Goal: Task Accomplishment & Management: Complete application form

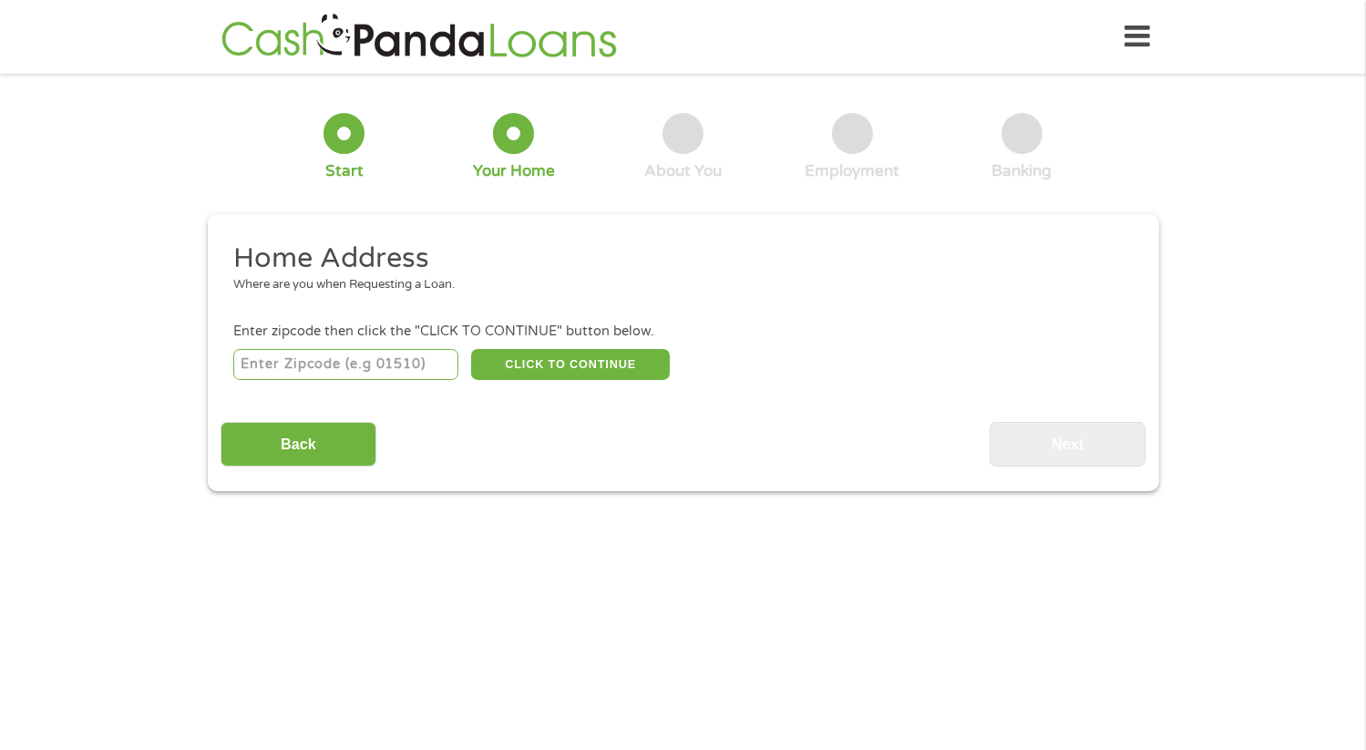
click at [308, 368] on input "number" at bounding box center [345, 364] width 225 height 31
click at [443, 360] on input "97311" at bounding box center [345, 364] width 225 height 31
click at [446, 362] on input "97321" at bounding box center [345, 364] width 225 height 31
click at [444, 367] on input "97317" at bounding box center [345, 364] width 225 height 31
type input "97305"
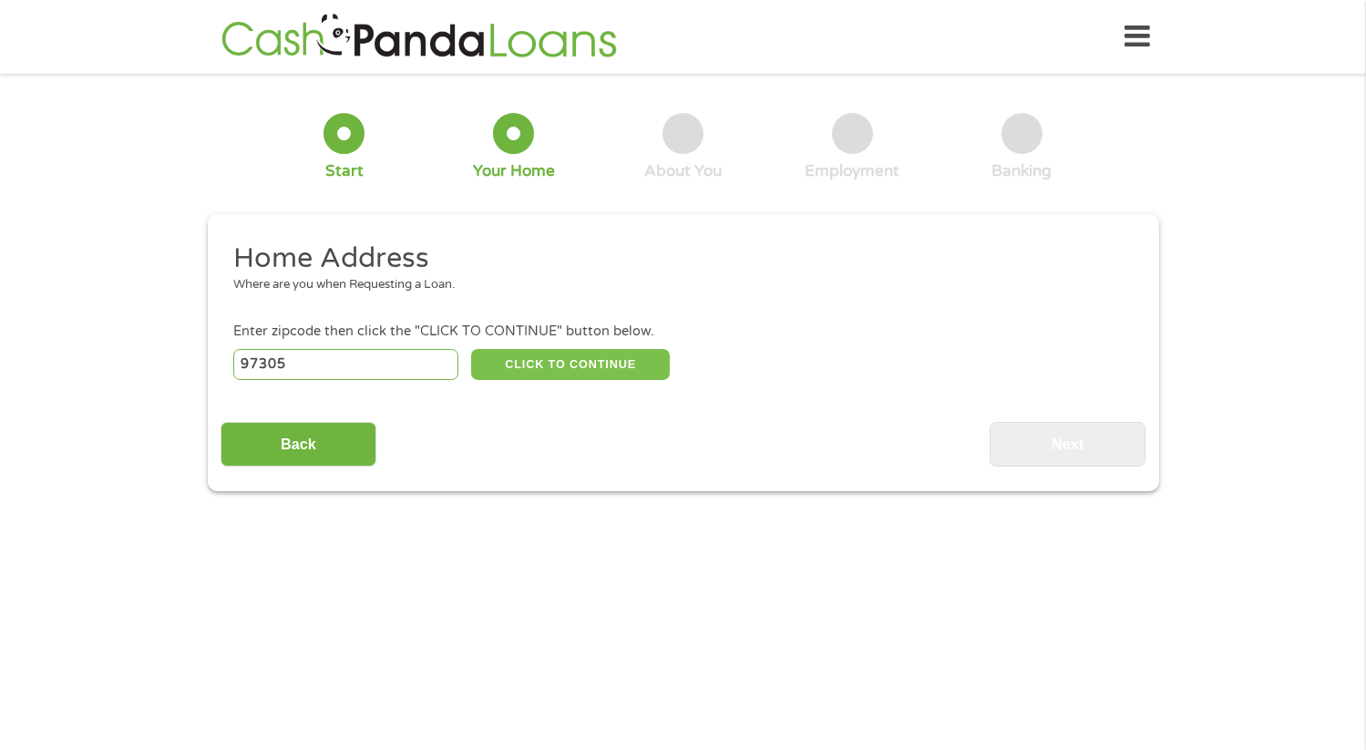
click at [547, 365] on button "CLICK TO CONTINUE" at bounding box center [570, 364] width 199 height 31
type input "97305"
type input "[GEOGRAPHIC_DATA]"
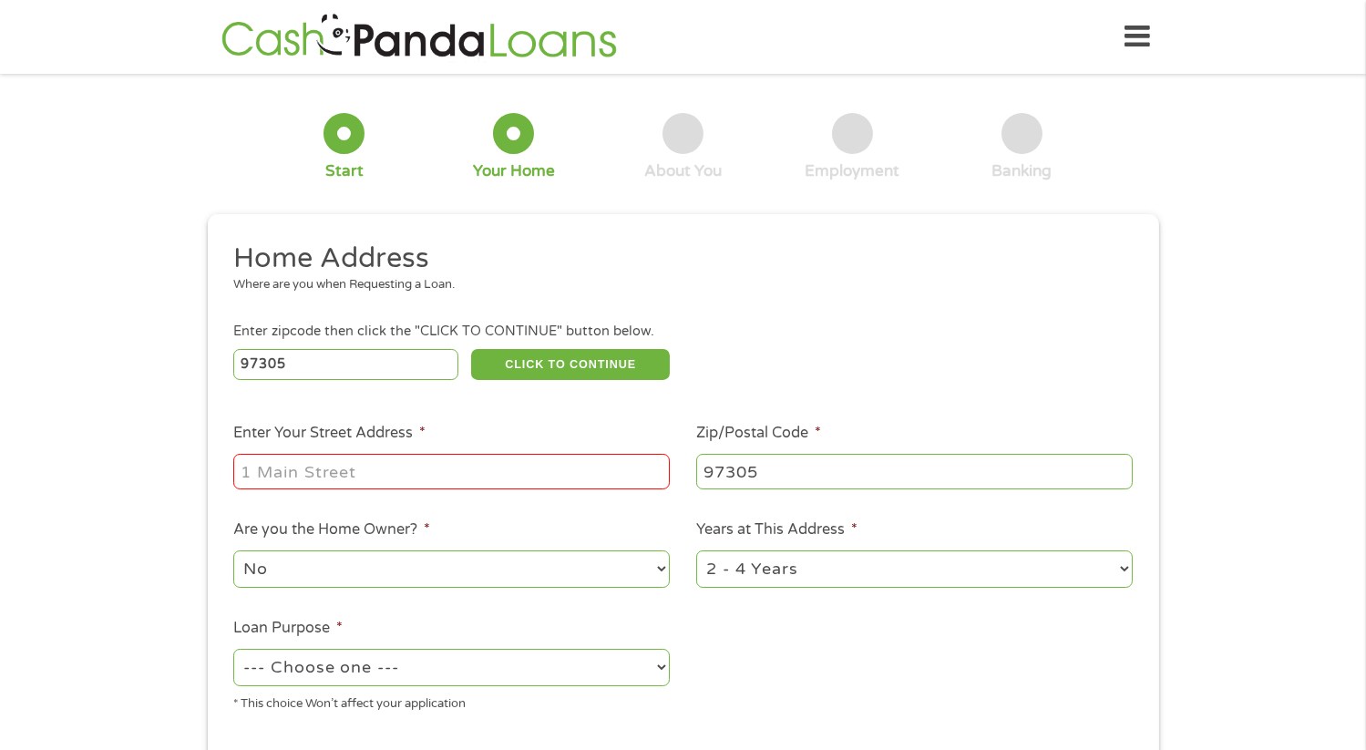
click at [323, 472] on input "Enter Your Street Address *" at bounding box center [451, 471] width 437 height 35
type input "[STREET_ADDRESS]"
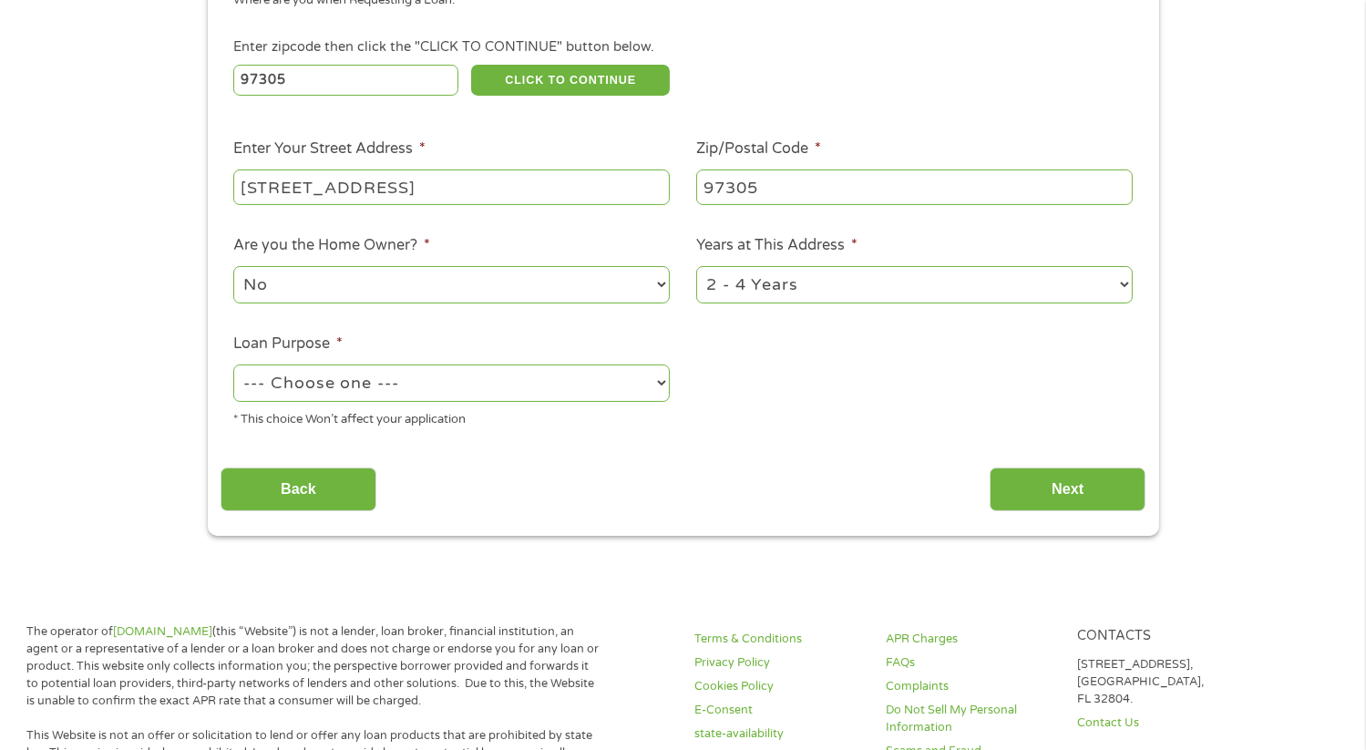
scroll to position [292, 0]
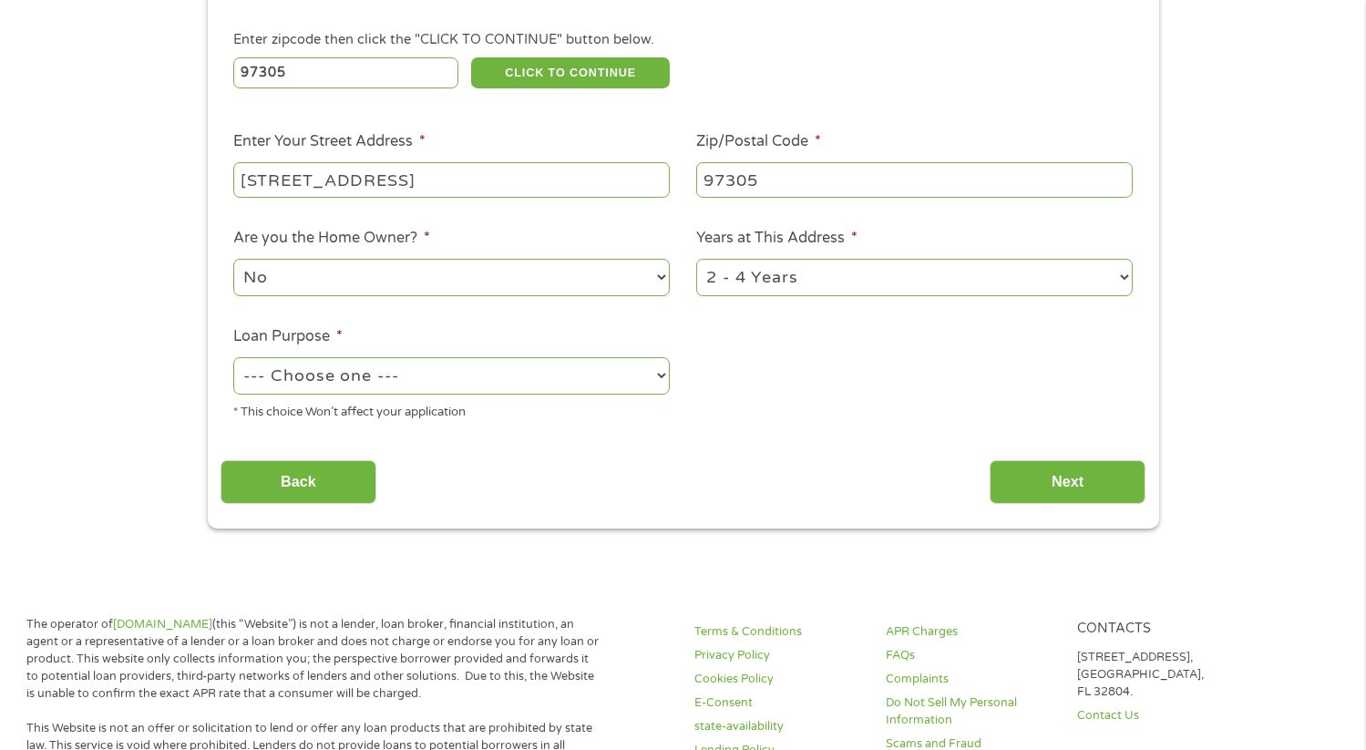
click at [658, 269] on select "No Yes" at bounding box center [451, 277] width 437 height 37
select select "yes"
click at [233, 259] on select "No Yes" at bounding box center [451, 277] width 437 height 37
click at [659, 373] on select "--- Choose one --- Pay Bills Debt Consolidation Home Improvement Major Purchase…" at bounding box center [451, 375] width 437 height 37
select select "homeimprovement"
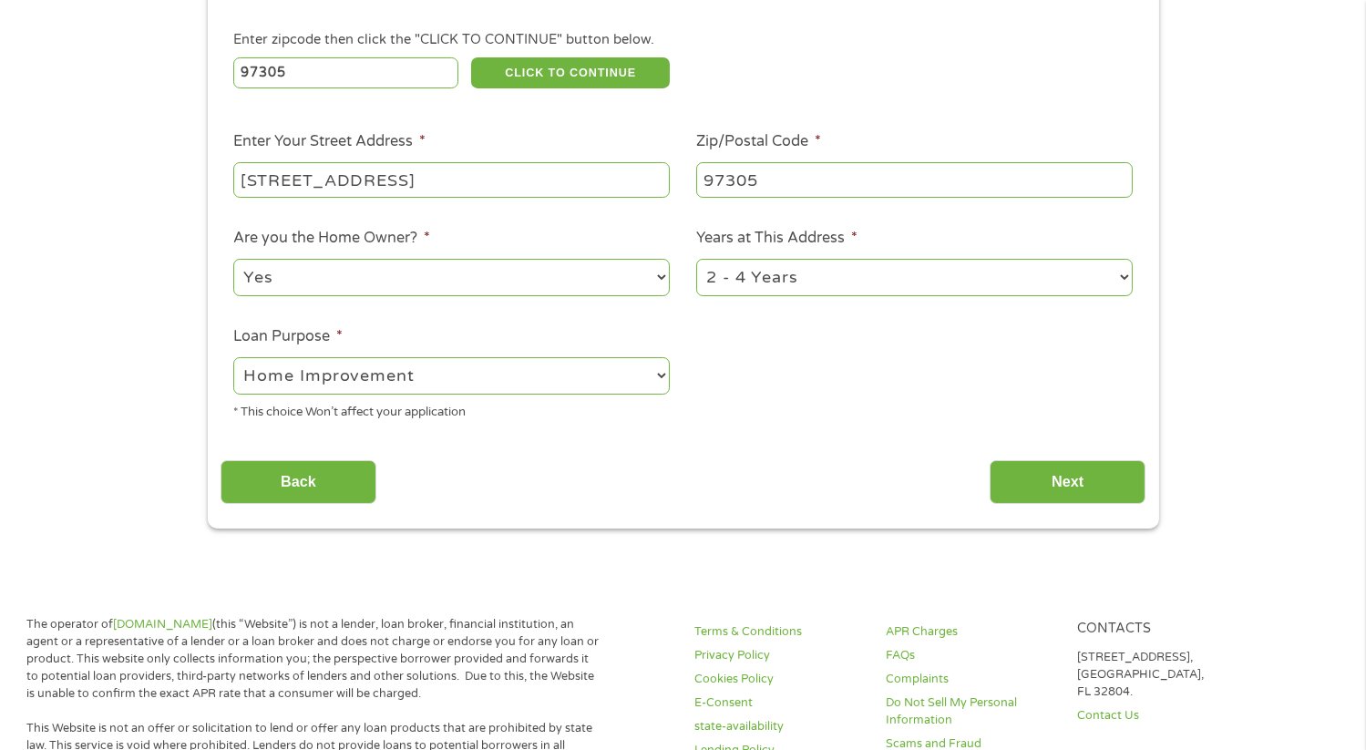
click at [233, 357] on select "--- Choose one --- Pay Bills Debt Consolidation Home Improvement Major Purchase…" at bounding box center [451, 375] width 437 height 37
click at [1123, 278] on select "1 Year or less 1 - 2 Years 2 - 4 Years Over 4 Years" at bounding box center [914, 277] width 437 height 37
select select "60months"
click at [696, 259] on select "1 Year or less 1 - 2 Years 2 - 4 Years Over 4 Years" at bounding box center [914, 277] width 437 height 37
click at [923, 271] on select "1 Year or less 1 - 2 Years 2 - 4 Years Over 4 Years" at bounding box center [914, 277] width 437 height 37
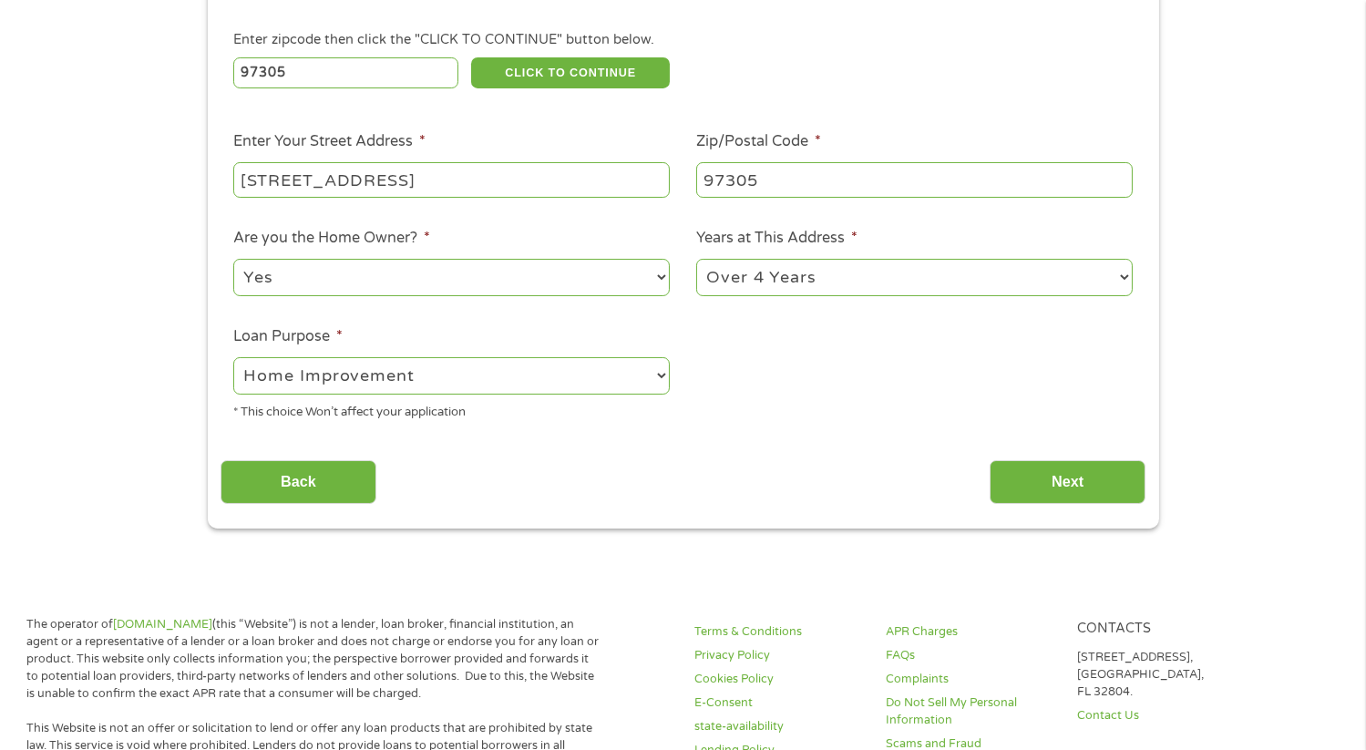
click at [696, 259] on select "1 Year or less 1 - 2 Years 2 - 4 Years Over 4 Years" at bounding box center [914, 277] width 437 height 37
click at [1057, 487] on input "Next" at bounding box center [1068, 482] width 156 height 45
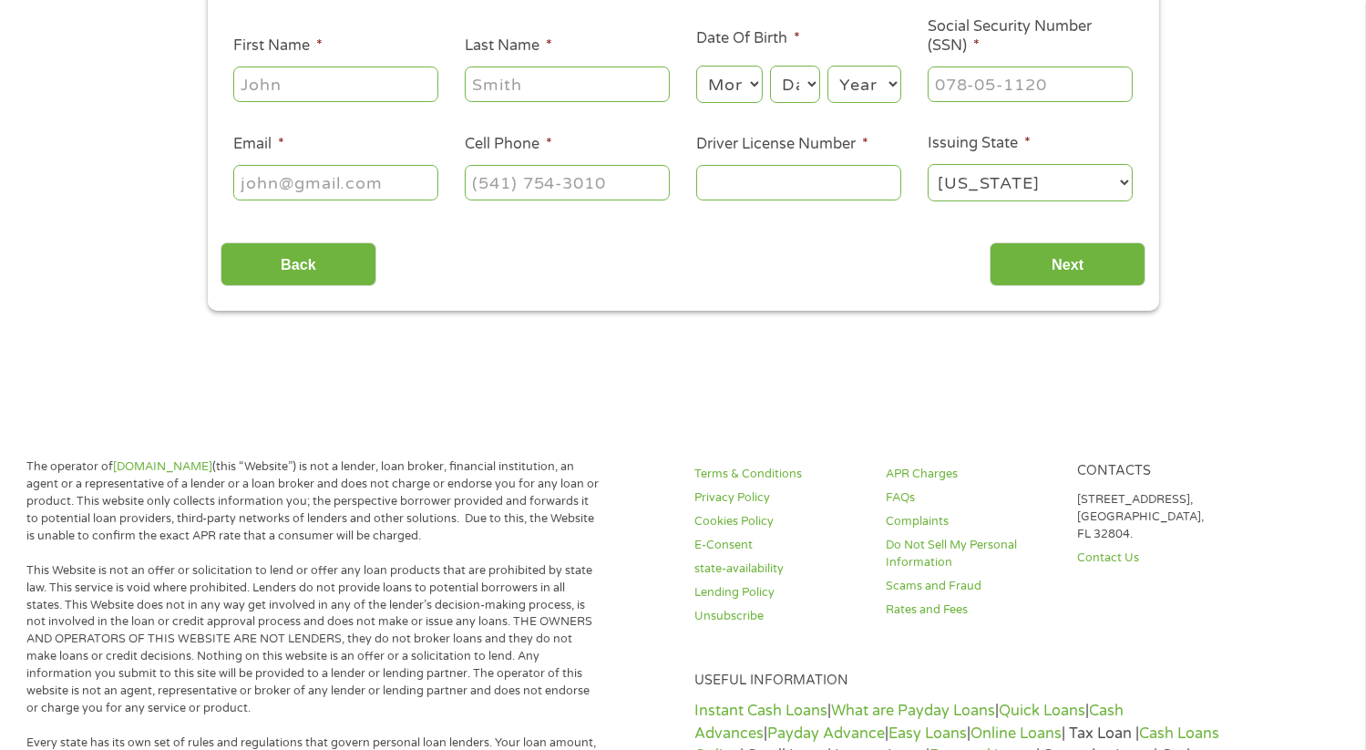
scroll to position [0, 0]
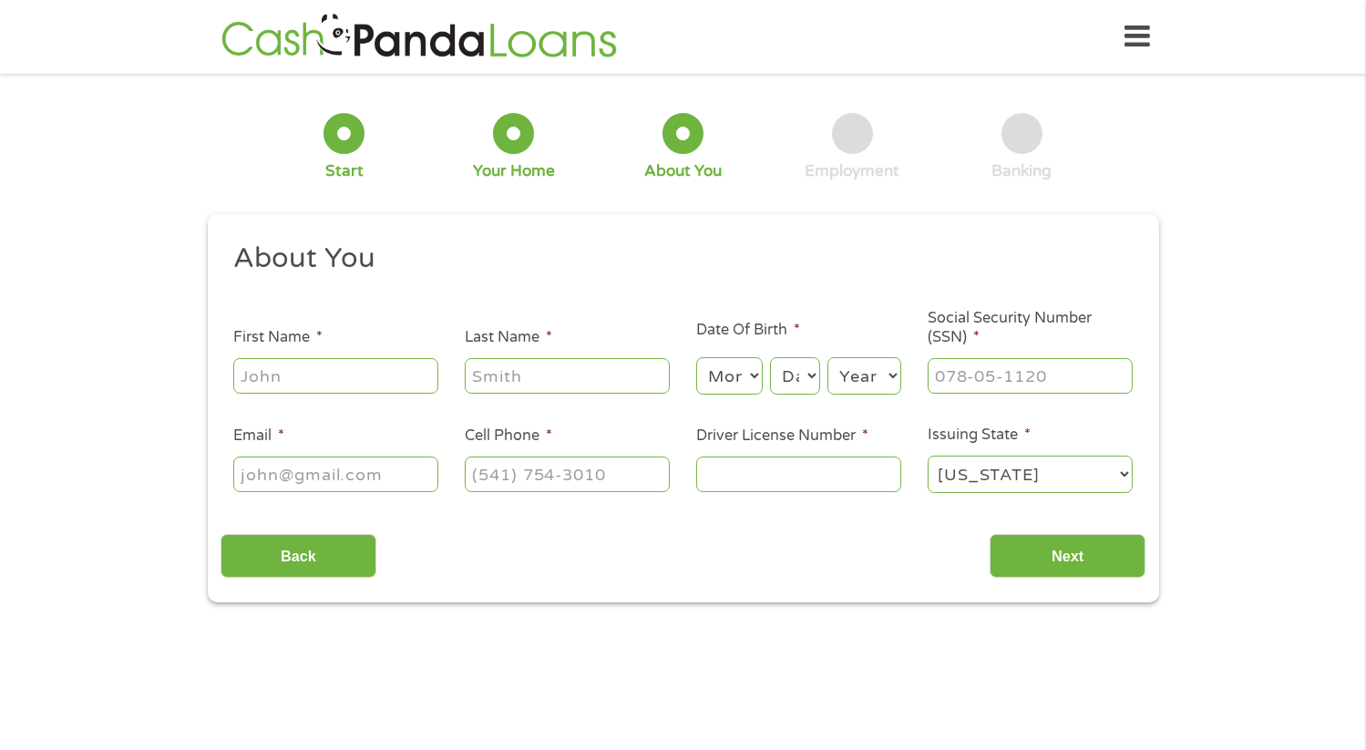
click at [356, 383] on input "First Name *" at bounding box center [335, 375] width 205 height 35
type input "[US_STATE]"
type input "[PERSON_NAME]"
type input "[EMAIL_ADDRESS][DOMAIN_NAME]"
type input "[PHONE_NUMBER]"
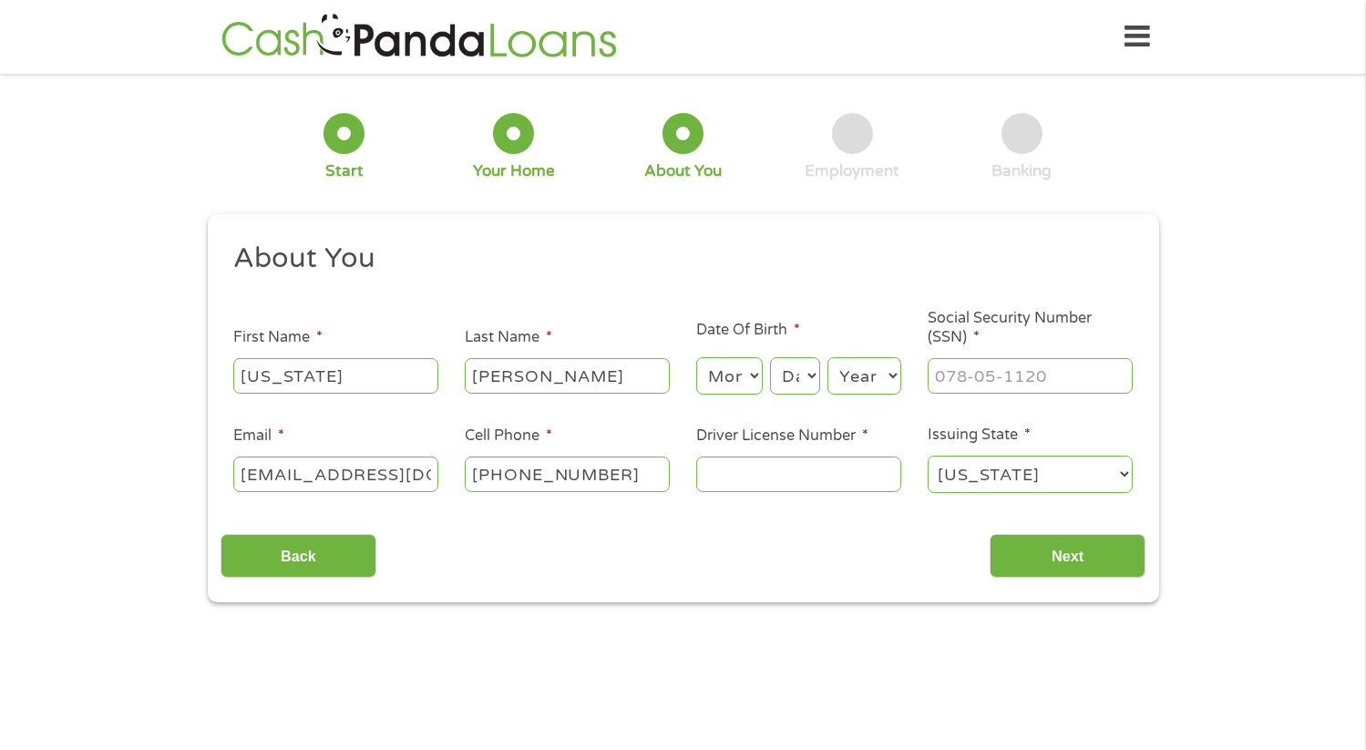
click at [283, 486] on input "[EMAIL_ADDRESS][DOMAIN_NAME]" at bounding box center [335, 474] width 205 height 35
type input "[EMAIL_ADDRESS][DOMAIN_NAME]"
click at [246, 590] on div "This field is hidden when viewing the form gclid EAIaIQobChMI6uWas7DtjwMVWJ6OCB…" at bounding box center [684, 408] width 952 height 389
click at [746, 378] on select "Month 1 2 3 4 5 6 7 8 9 10 11 12" at bounding box center [729, 375] width 67 height 37
select select "5"
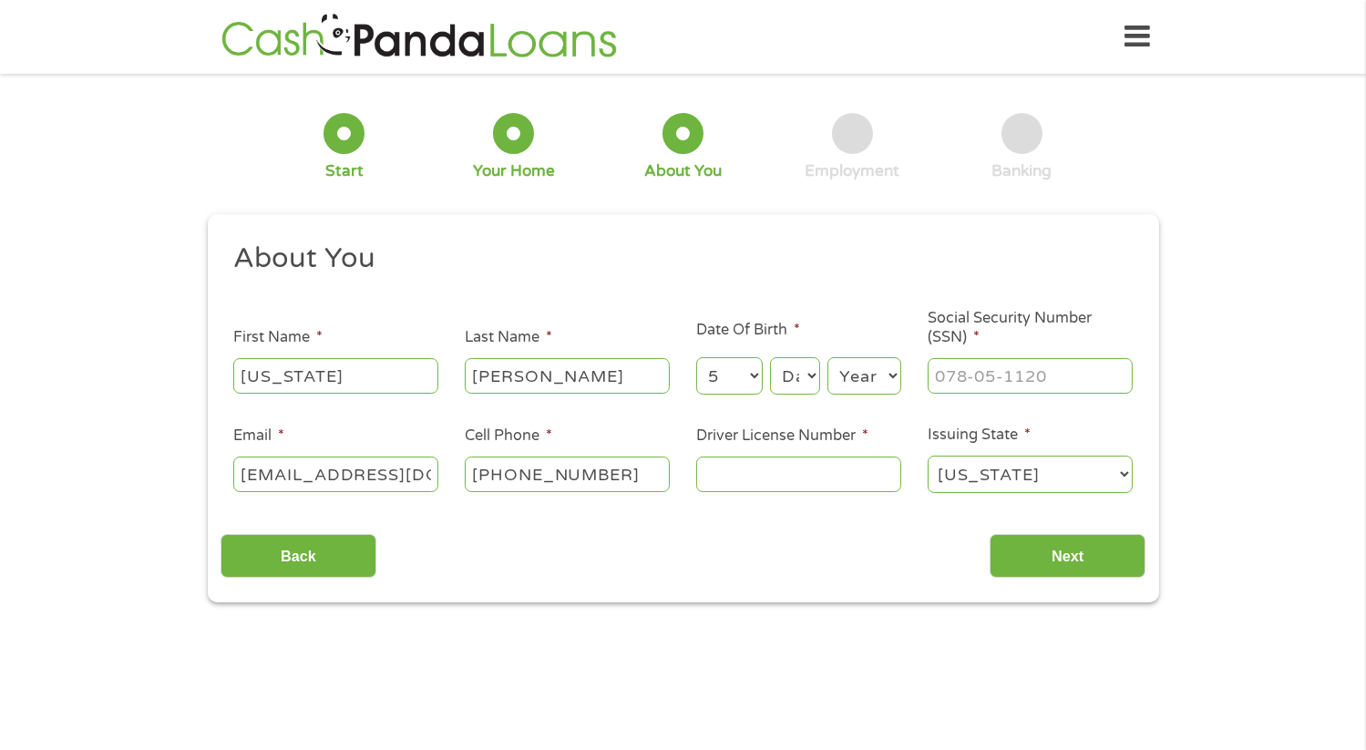
click at [696, 357] on select "Month 1 2 3 4 5 6 7 8 9 10 11 12" at bounding box center [729, 375] width 67 height 37
click at [805, 377] on select "Day 1 2 3 4 5 6 7 8 9 10 11 12 13 14 15 16 17 18 19 20 21 22 23 24 25 26 27 28 …" at bounding box center [794, 375] width 49 height 37
select select "5"
click at [770, 357] on select "Day 1 2 3 4 5 6 7 8 9 10 11 12 13 14 15 16 17 18 19 20 21 22 23 24 25 26 27 28 …" at bounding box center [794, 375] width 49 height 37
click at [757, 372] on select "Month 1 2 3 4 5 6 7 8 9 10 11 12" at bounding box center [729, 375] width 67 height 37
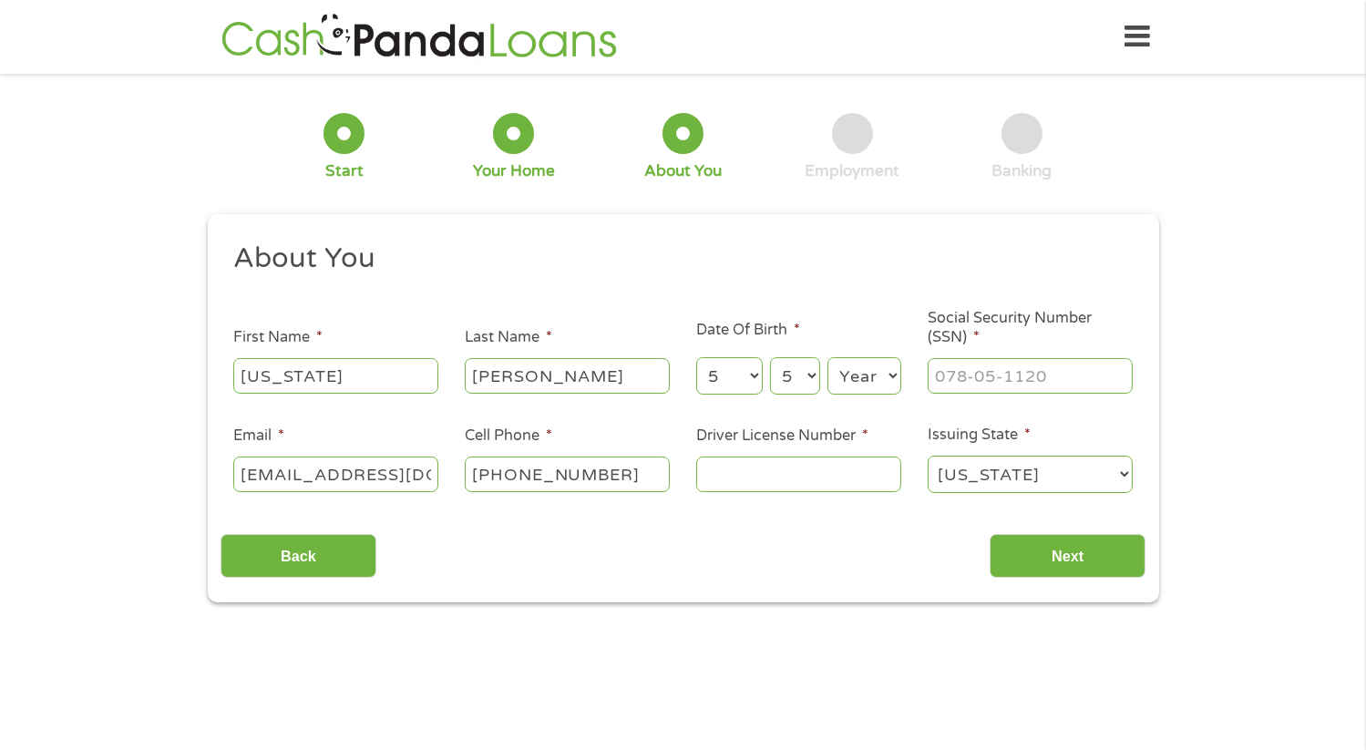
select select "8"
click at [696, 357] on select "Month 1 2 3 4 5 6 7 8 9 10 11 12" at bounding box center [729, 375] width 67 height 37
click at [888, 374] on select "Year [DATE] 2006 2005 2004 2003 2002 2001 2000 1999 1998 1997 1996 1995 1994 19…" at bounding box center [865, 375] width 74 height 37
select select "1935"
click at [828, 357] on select "Year [DATE] 2006 2005 2004 2003 2002 2001 2000 1999 1998 1997 1996 1995 1994 19…" at bounding box center [865, 375] width 74 height 37
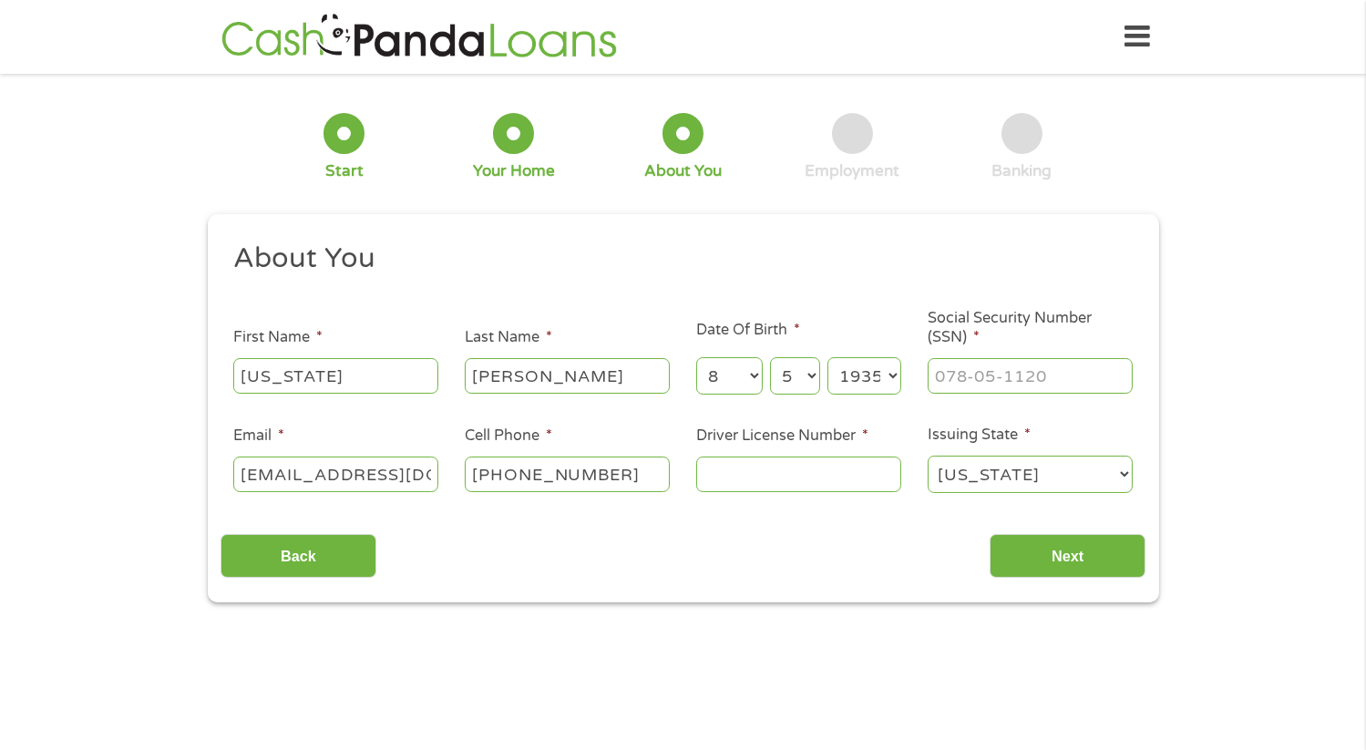
type input "___-__-____"
click at [967, 372] on input "___-__-____" at bounding box center [1030, 375] width 205 height 35
click at [742, 476] on input "Driver License Number *" at bounding box center [798, 474] width 205 height 35
click at [727, 477] on input "Driver License Number *" at bounding box center [798, 474] width 205 height 35
drag, startPoint x: 701, startPoint y: 459, endPoint x: 703, endPoint y: 468, distance: 9.3
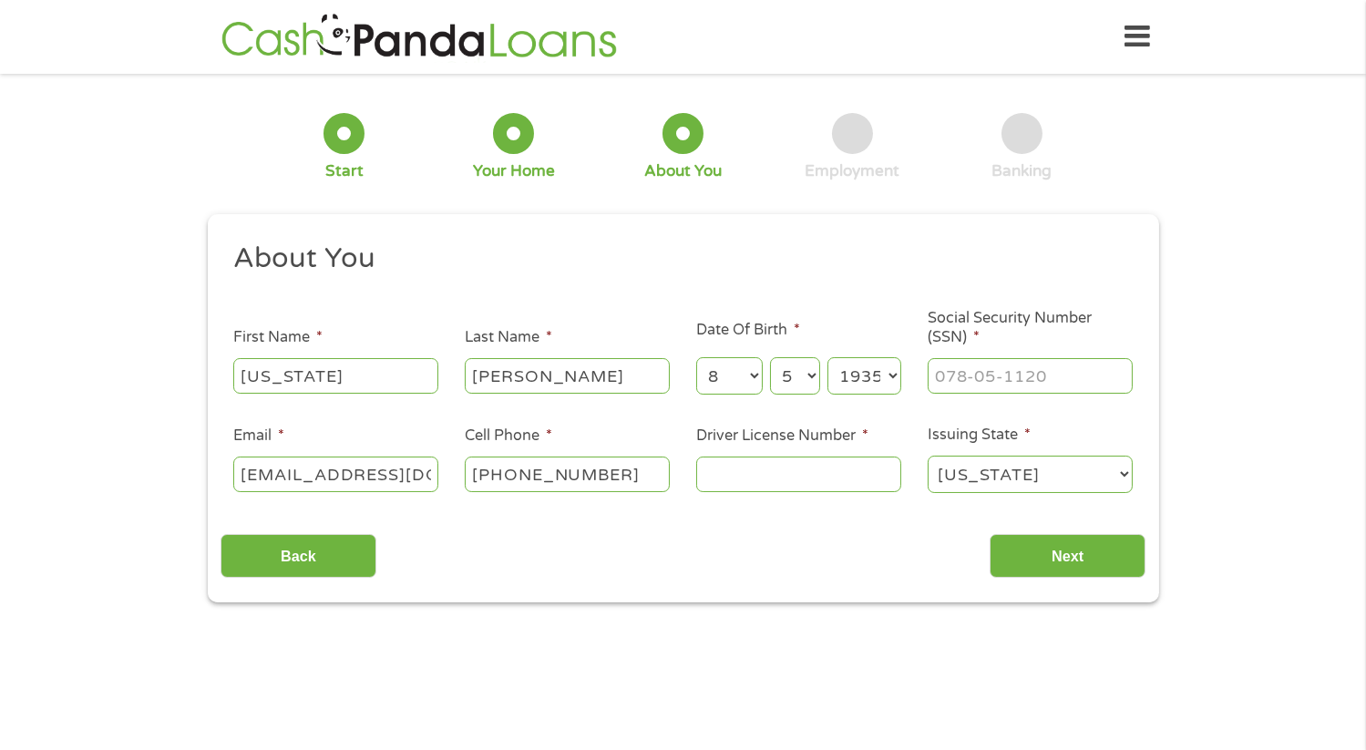
click at [703, 466] on input "Driver License Number *" at bounding box center [798, 474] width 205 height 35
click at [703, 469] on input "Driver License Number *" at bounding box center [798, 474] width 205 height 35
type input "1748406"
click at [1068, 554] on input "Next" at bounding box center [1068, 556] width 156 height 45
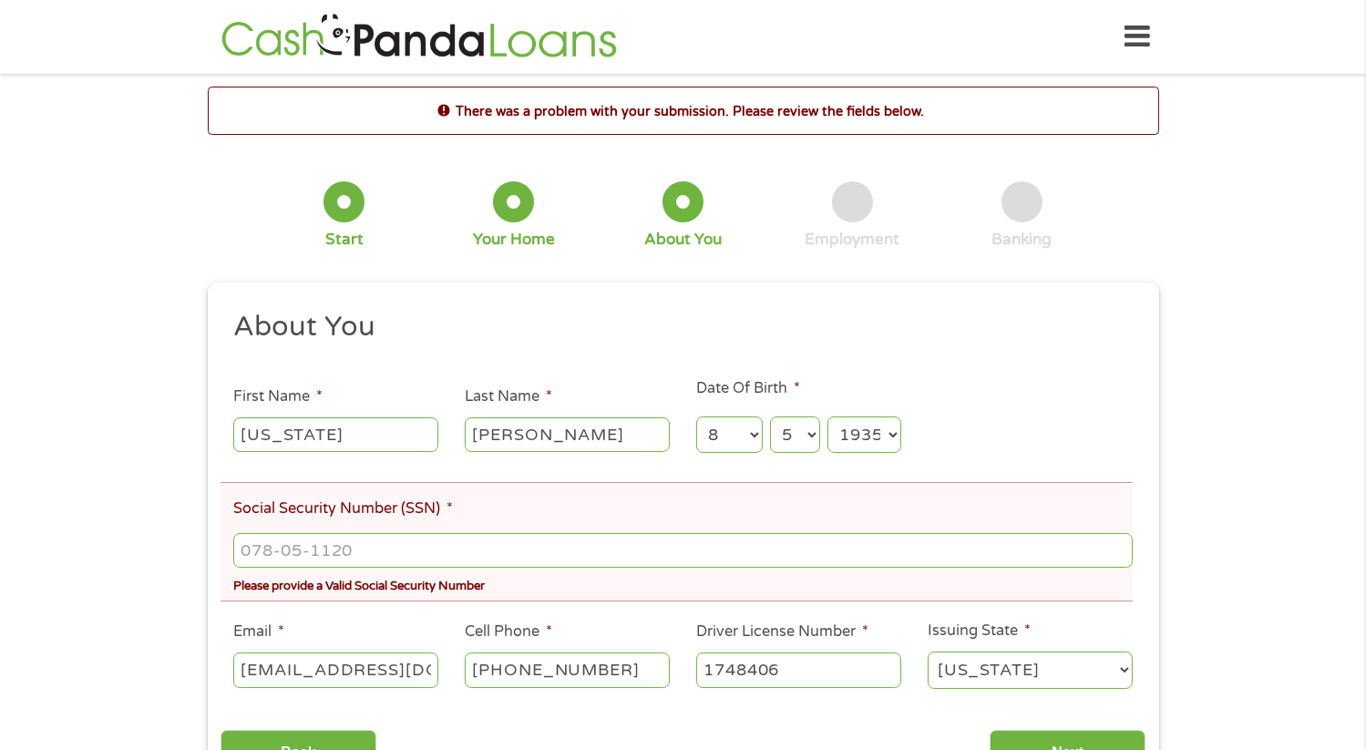
scroll to position [7, 7]
click at [829, 674] on input "1748406" at bounding box center [798, 670] width 205 height 35
type input "1"
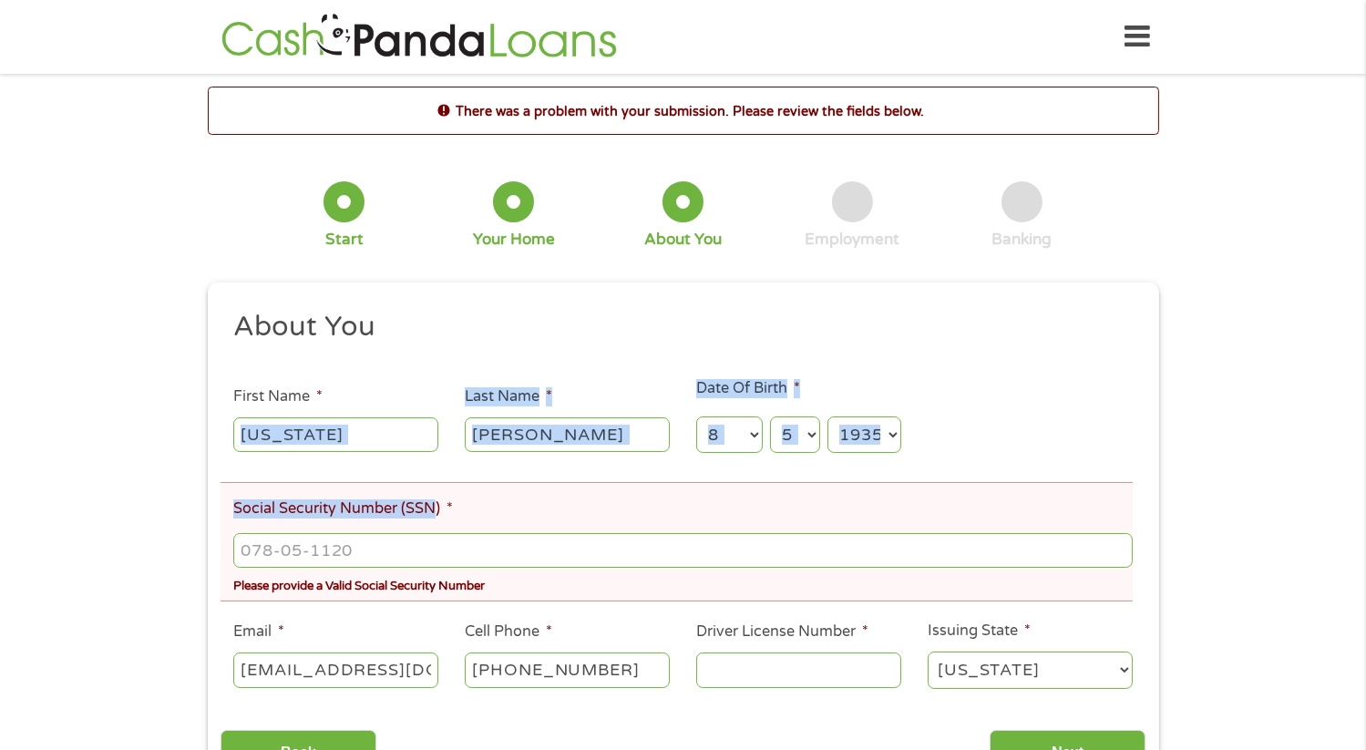
drag, startPoint x: 225, startPoint y: 422, endPoint x: 436, endPoint y: 500, distance: 224.4
click at [436, 500] on ul "About You This field is hidden when viewing the form Title * --- Choose one ---…" at bounding box center [683, 507] width 925 height 397
click at [325, 433] on input "[US_STATE]" at bounding box center [335, 435] width 205 height 35
click at [331, 438] on input "[US_STATE]" at bounding box center [335, 435] width 205 height 35
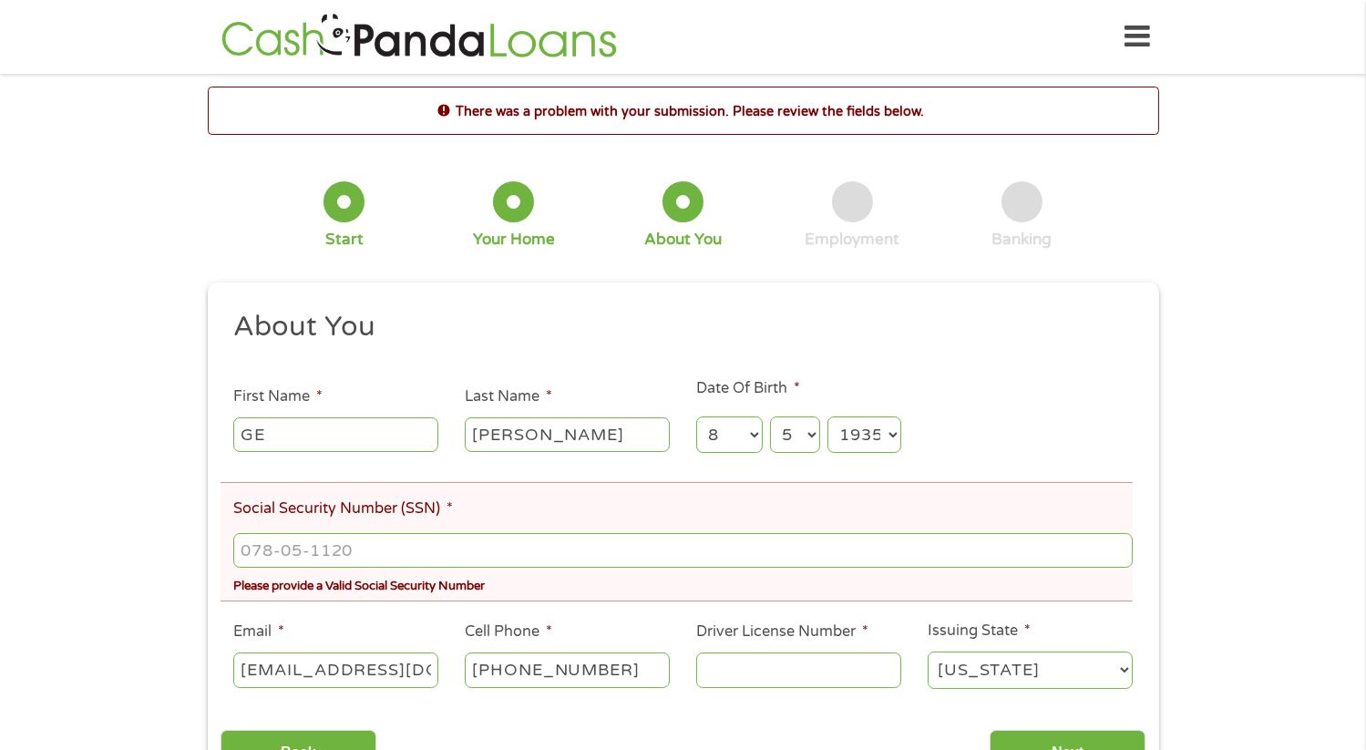
type input "G"
drag, startPoint x: 604, startPoint y: 414, endPoint x: 601, endPoint y: 439, distance: 25.8
click at [601, 439] on div "[PERSON_NAME]" at bounding box center [567, 435] width 205 height 42
drag, startPoint x: 572, startPoint y: 426, endPoint x: 584, endPoint y: 442, distance: 20.8
click at [584, 442] on input "RE" at bounding box center [567, 435] width 205 height 35
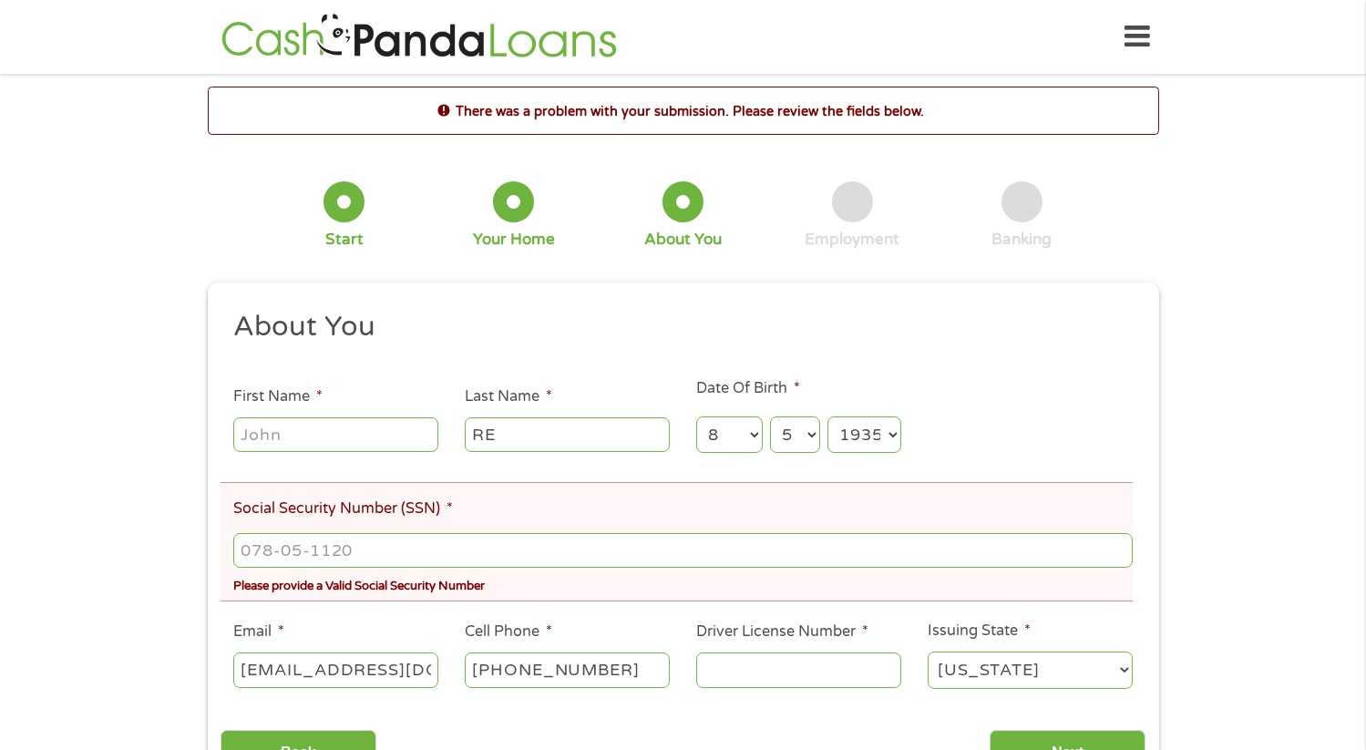
type input "R"
drag, startPoint x: 755, startPoint y: 440, endPoint x: 766, endPoint y: 443, distance: 11.3
click at [766, 443] on div "Month Month 1 2 3 4 5 6 7 8 9 10 11 12 Day Day 1 2 3 4 5 6 7 8 9 10 11 12 13 14…" at bounding box center [798, 432] width 205 height 50
select select
click at [696, 417] on select "Month 1 2 3 4 5 6 7 8 9 10 11 12" at bounding box center [729, 435] width 67 height 37
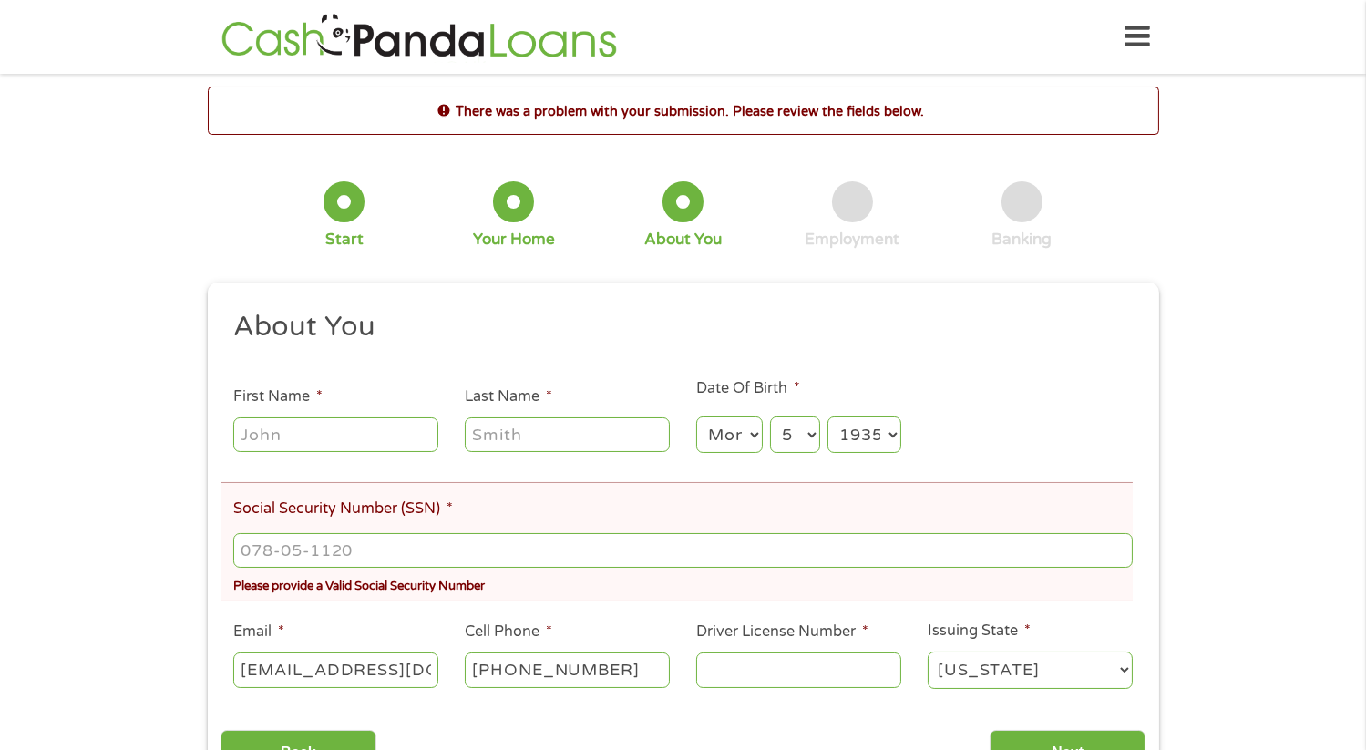
click at [809, 436] on select "Day 1 2 3 4 5 6 7 8 9 10 11 12 13 14 15 16 17 18 19 20 21 22 23 24 25 26 27 28 …" at bounding box center [794, 435] width 49 height 37
select select
click at [770, 417] on select "Day 1 2 3 4 5 6 7 8 9 10 11 12 13 14 15 16 17 18 19 20 21 22 23 24 25 26 27 28 …" at bounding box center [794, 435] width 49 height 37
click at [889, 430] on select "Year [DATE] 2006 2005 2004 2003 2002 2001 2000 1999 1998 1997 1996 1995 1994 19…" at bounding box center [865, 435] width 74 height 37
select select
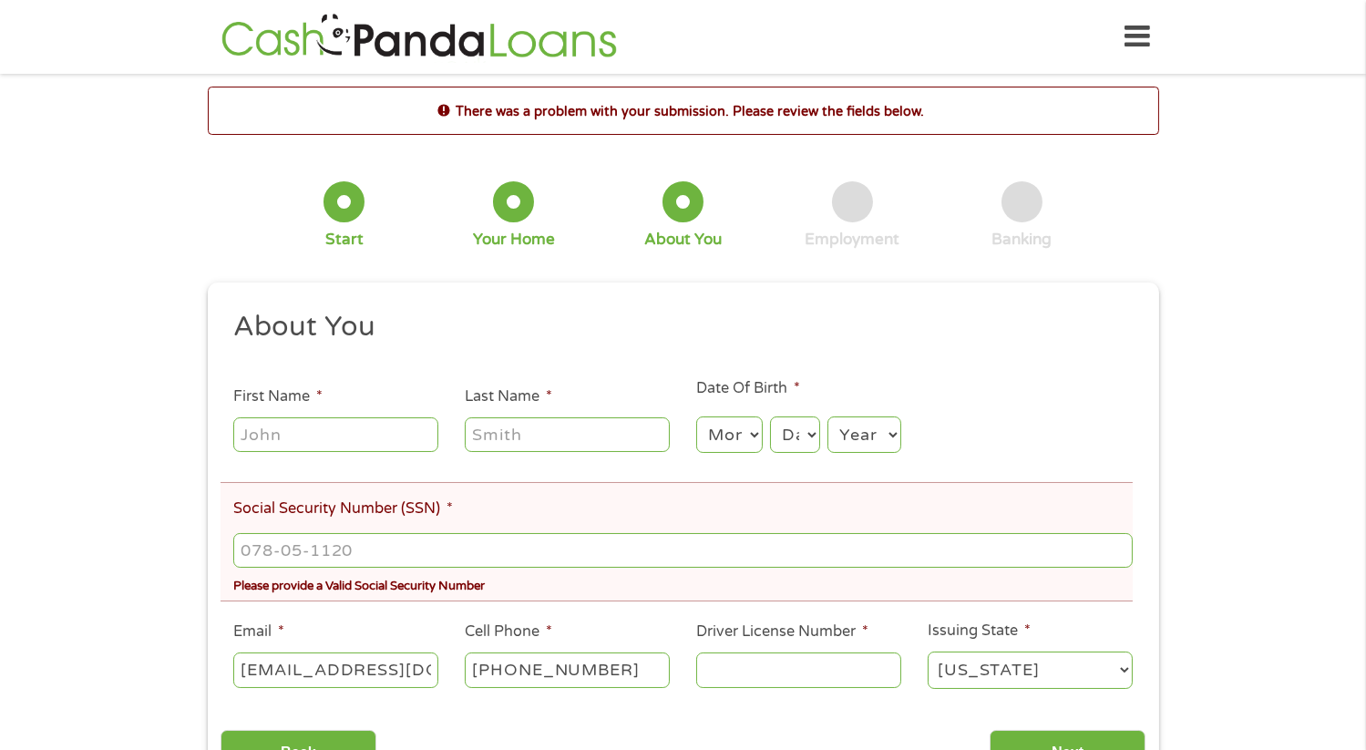
click at [828, 417] on select "Year [DATE] 2006 2005 2004 2003 2002 2001 2000 1999 1998 1997 1996 1995 1994 19…" at bounding box center [865, 435] width 74 height 37
type input "(___) ___-____"
click at [431, 665] on input "[EMAIL_ADDRESS][DOMAIN_NAME]" at bounding box center [335, 670] width 205 height 35
type input "9"
